Goal: Answer question/provide support

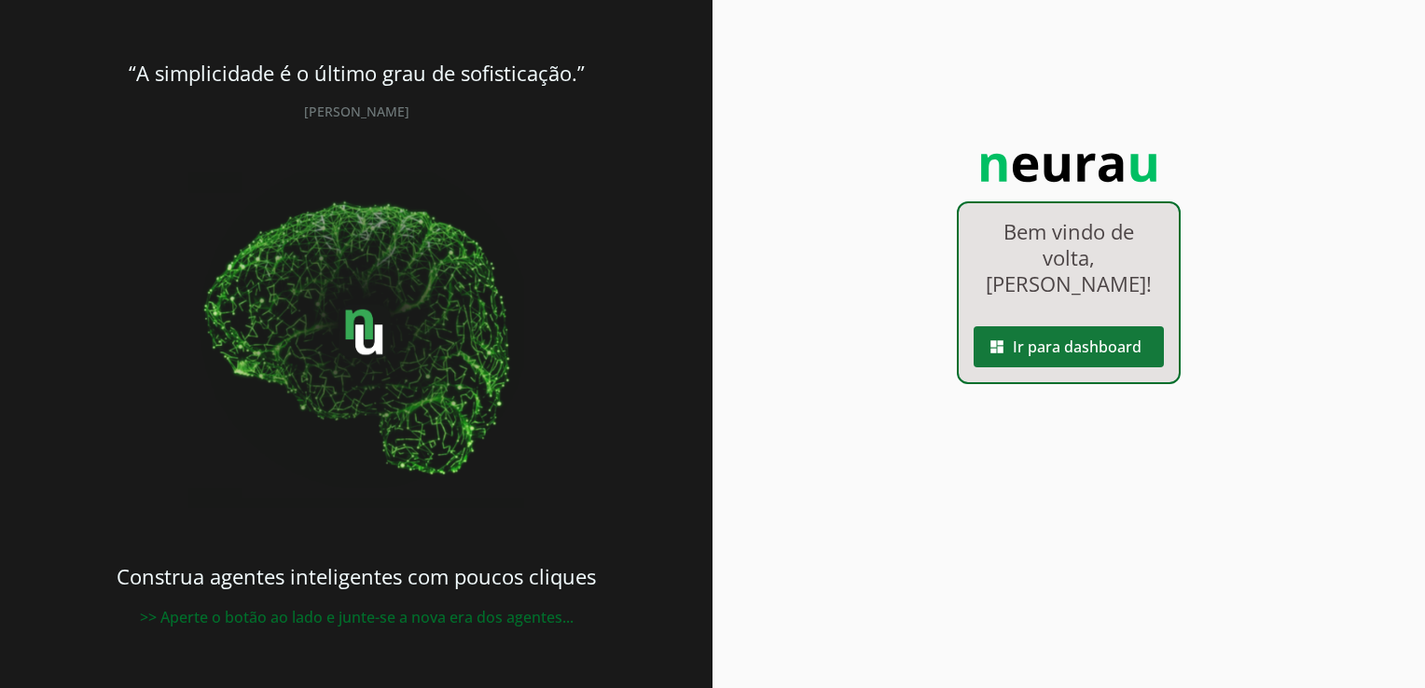
click at [1044, 329] on span at bounding box center [1068, 346] width 190 height 45
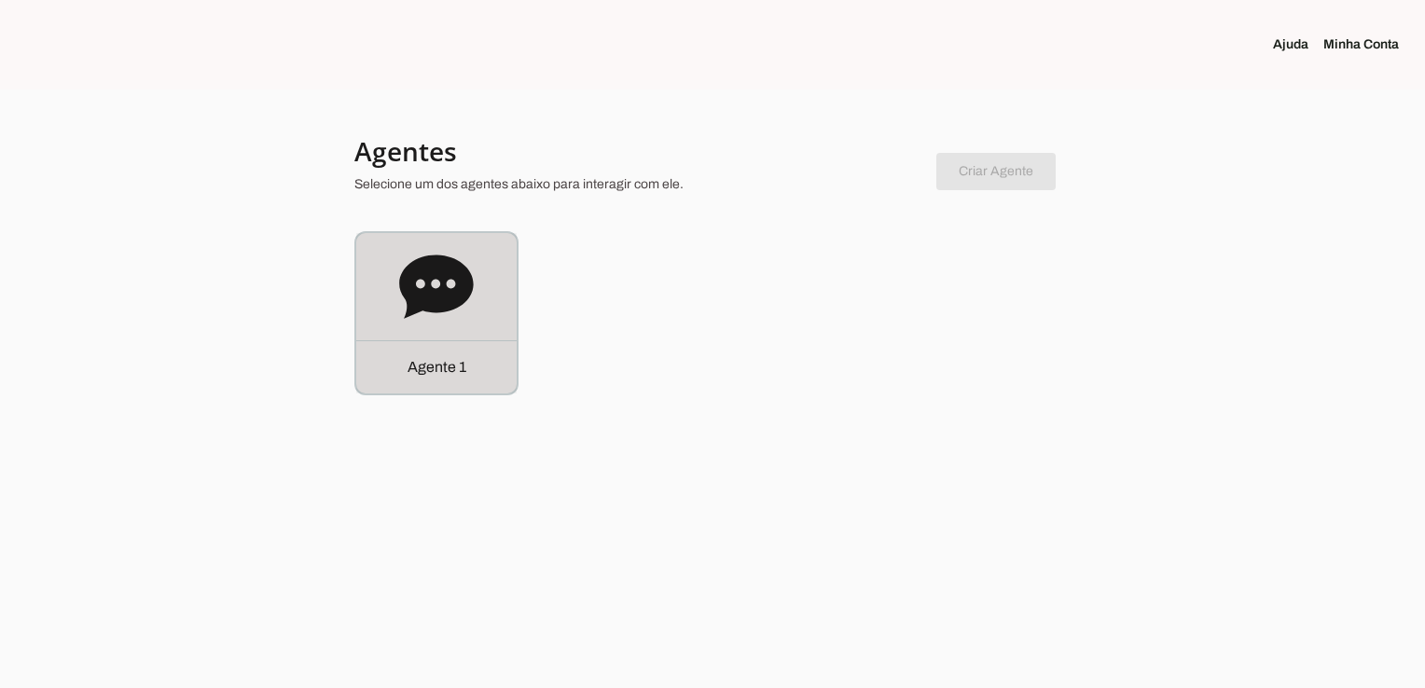
click at [473, 368] on div "Agente 1" at bounding box center [436, 366] width 160 height 53
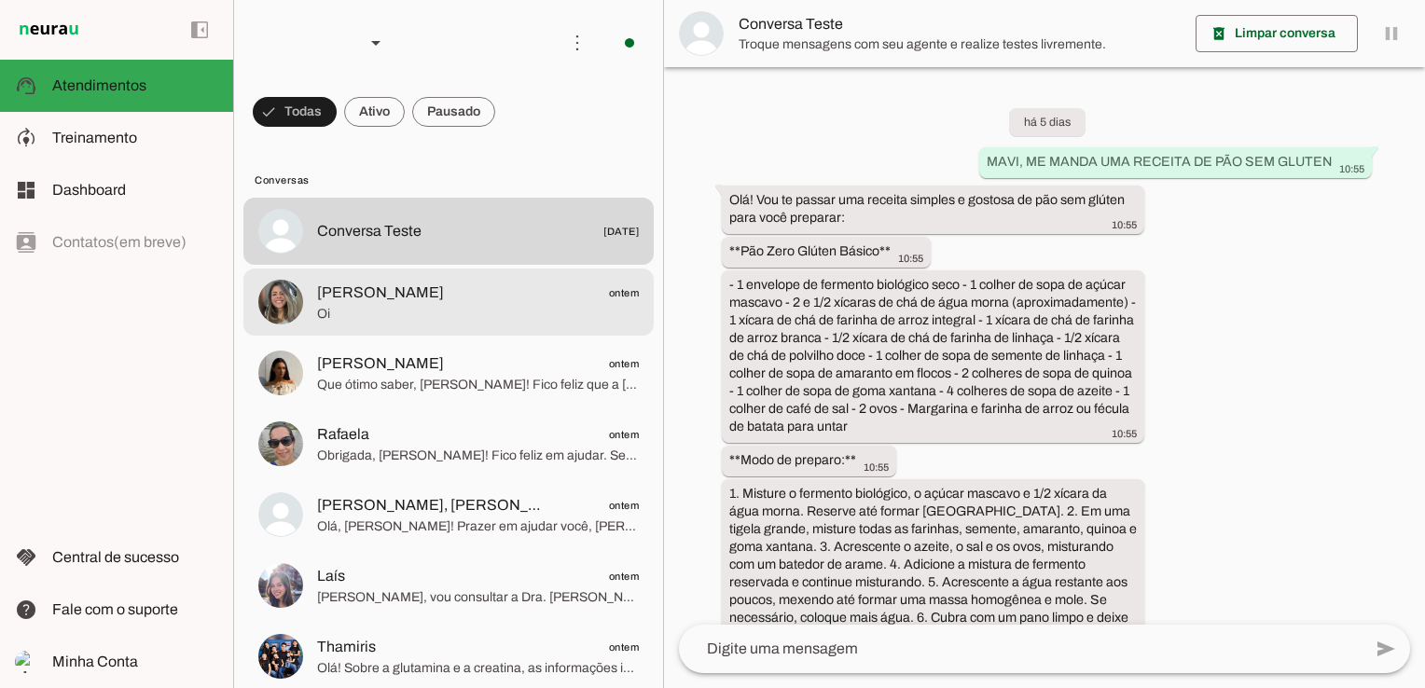
scroll to position [4499, 0]
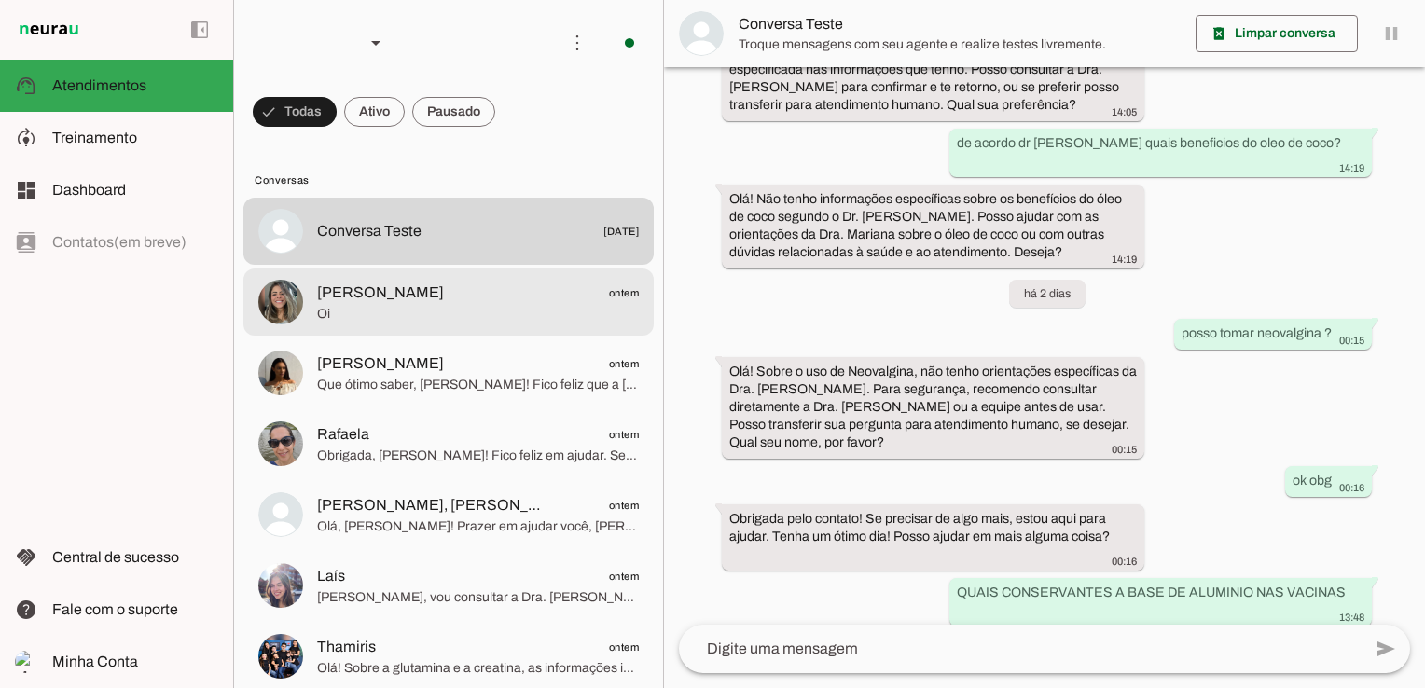
click at [394, 315] on span "Oi" at bounding box center [478, 314] width 322 height 19
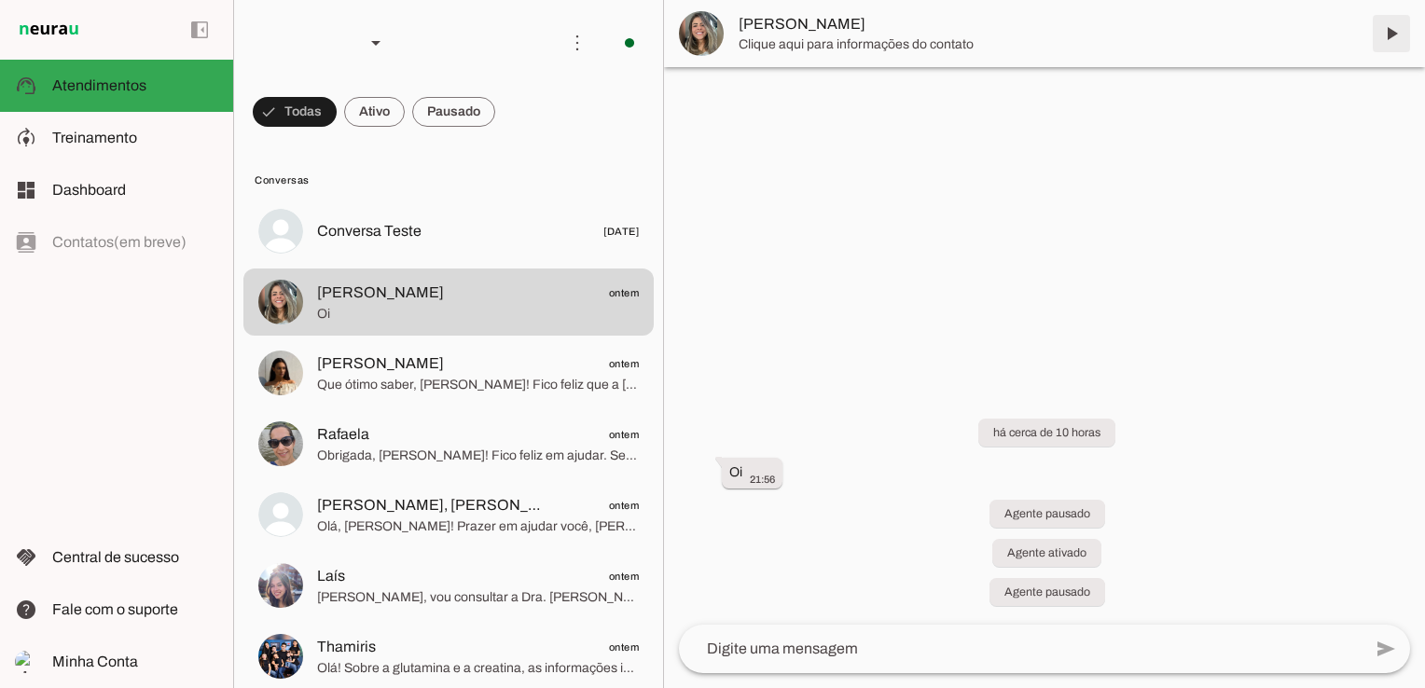
click at [1397, 38] on span at bounding box center [1391, 33] width 45 height 45
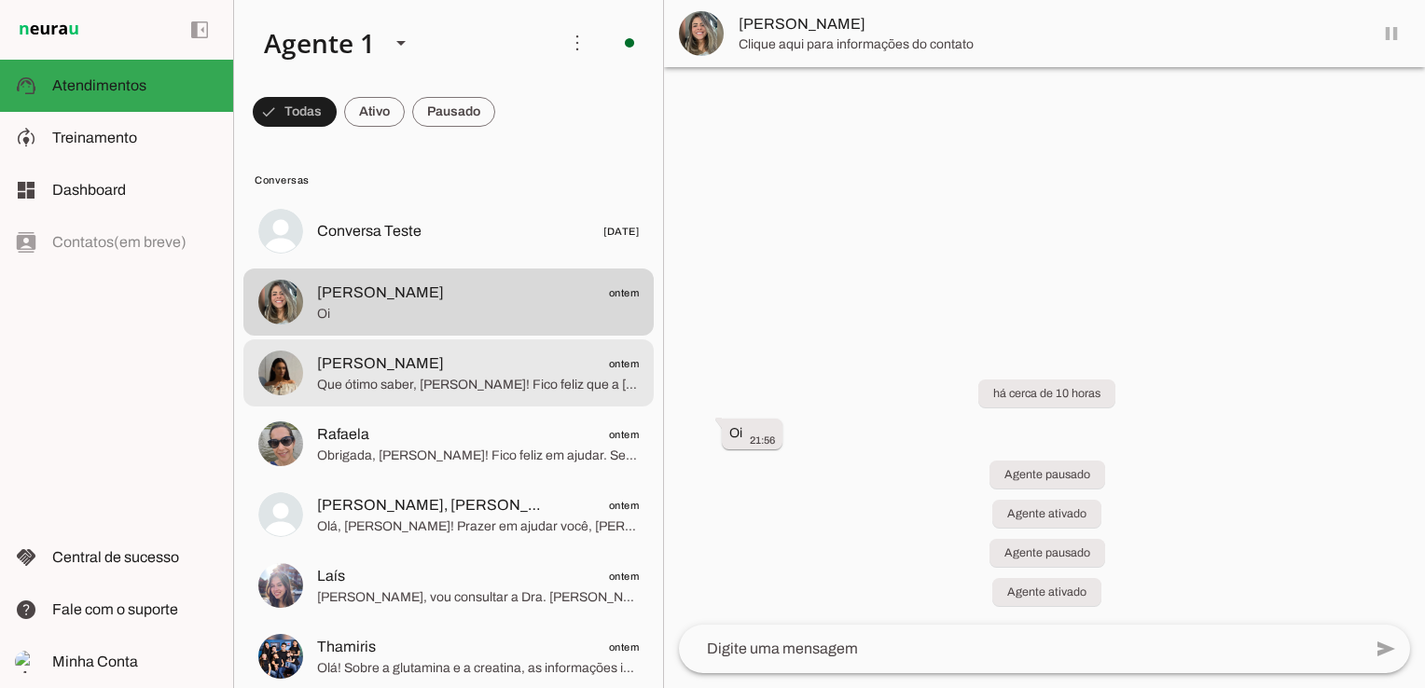
click at [403, 364] on span "[PERSON_NAME]" at bounding box center [380, 363] width 127 height 22
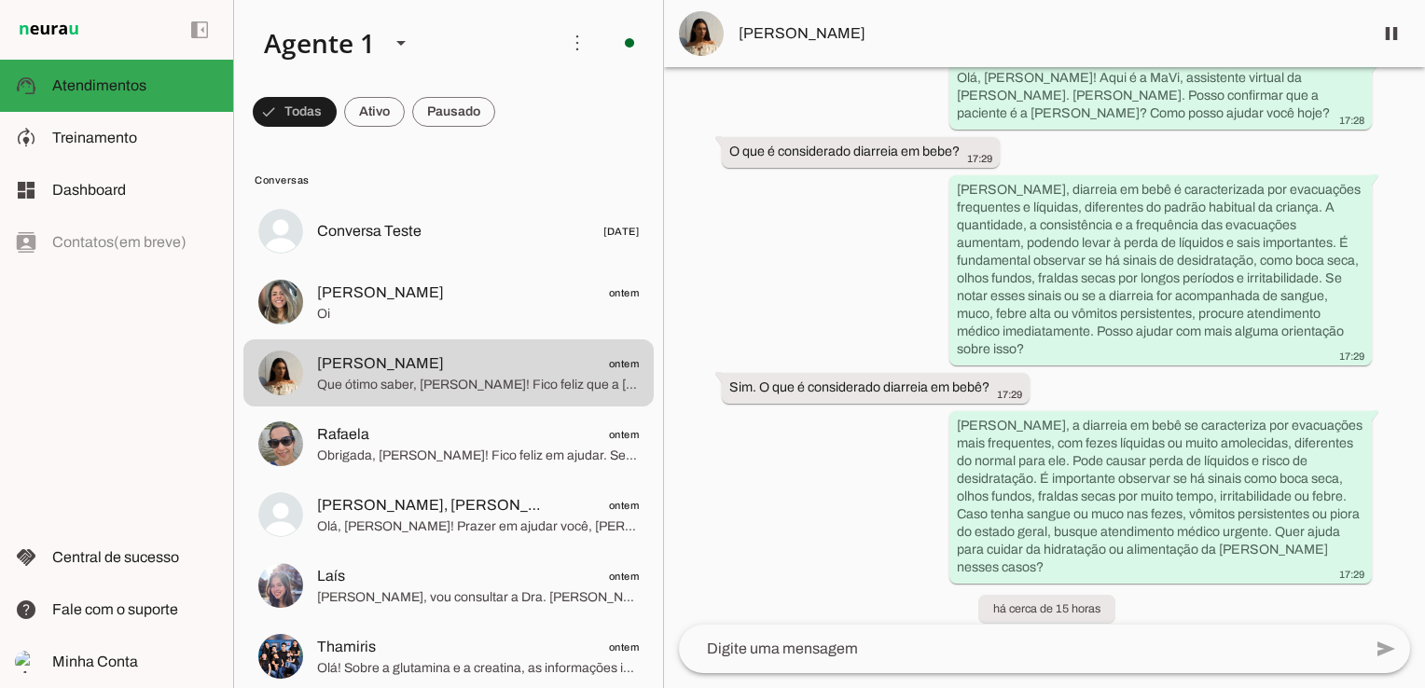
scroll to position [2432, 0]
